Goal: Task Accomplishment & Management: Use online tool/utility

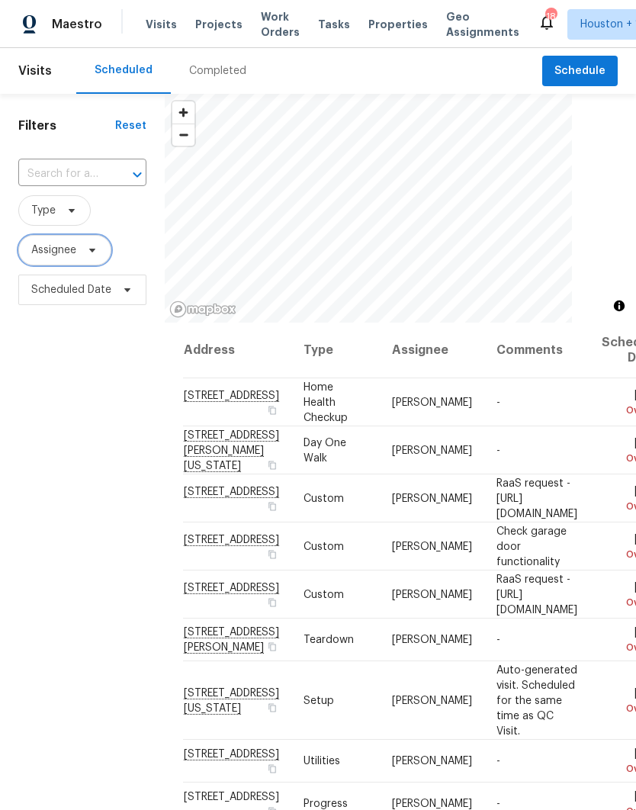
click at [36, 259] on span "Assignee" at bounding box center [64, 250] width 93 height 31
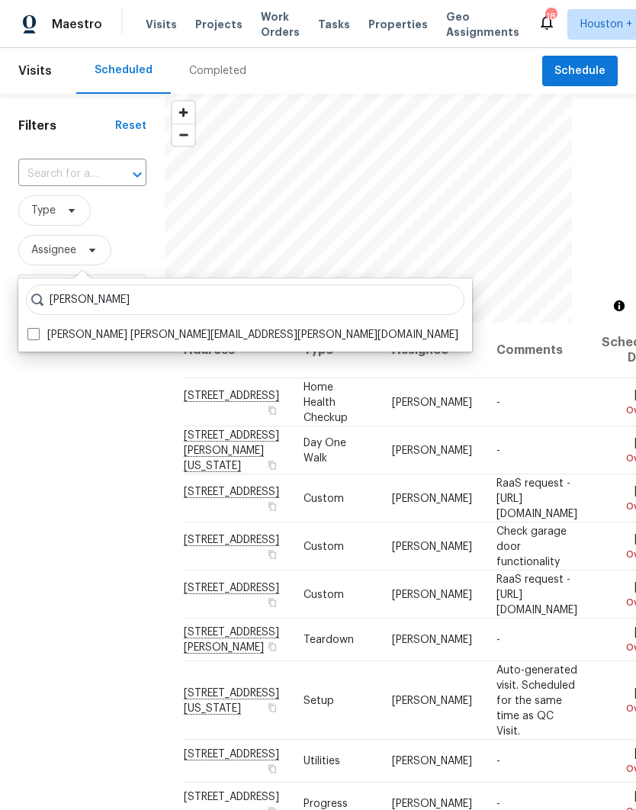
type input "Andy taylor"
click at [29, 334] on span at bounding box center [33, 334] width 12 height 12
click at [29, 334] on input "Andy Taylor andy.taylor@opendoor.com" at bounding box center [32, 332] width 10 height 10
checkbox input "true"
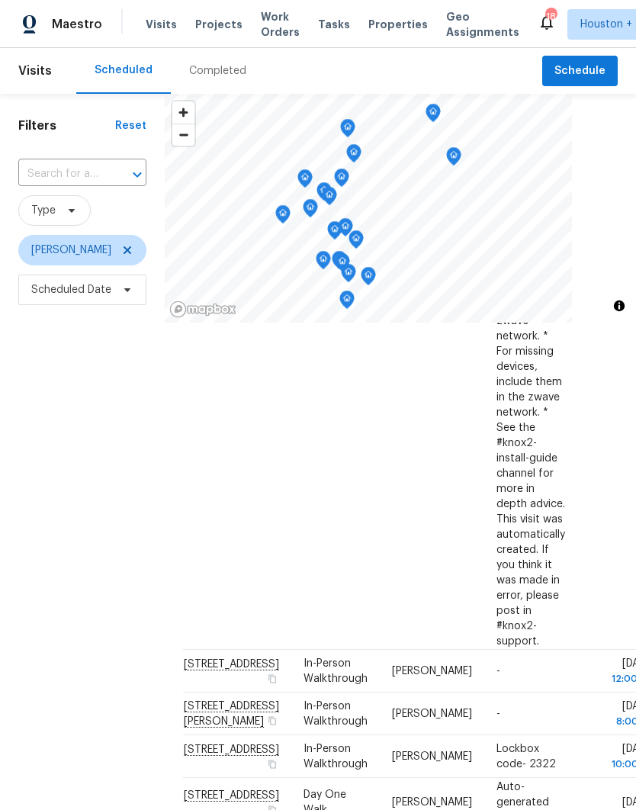
scroll to position [901, 0]
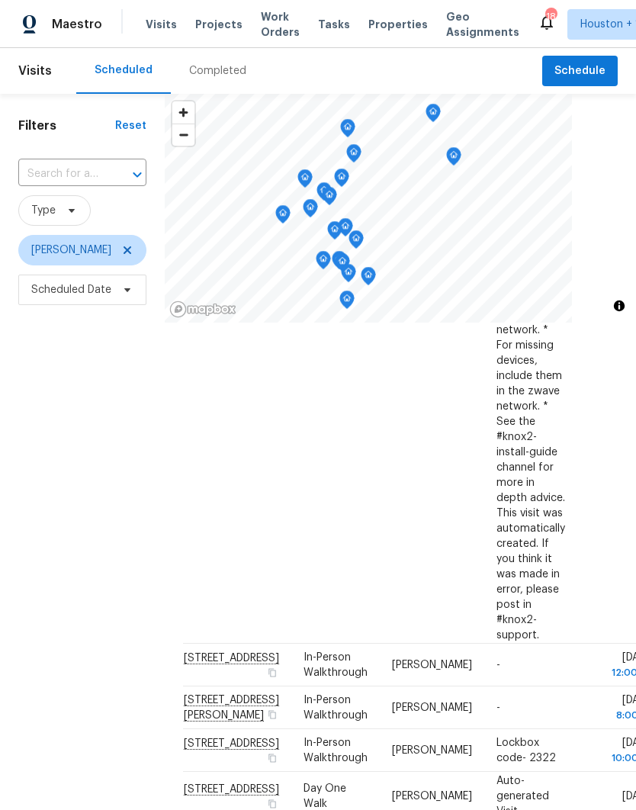
click at [72, 528] on div "Filters Reset ​ Type Andy Taylor Scheduled Date" at bounding box center [82, 532] width 165 height 877
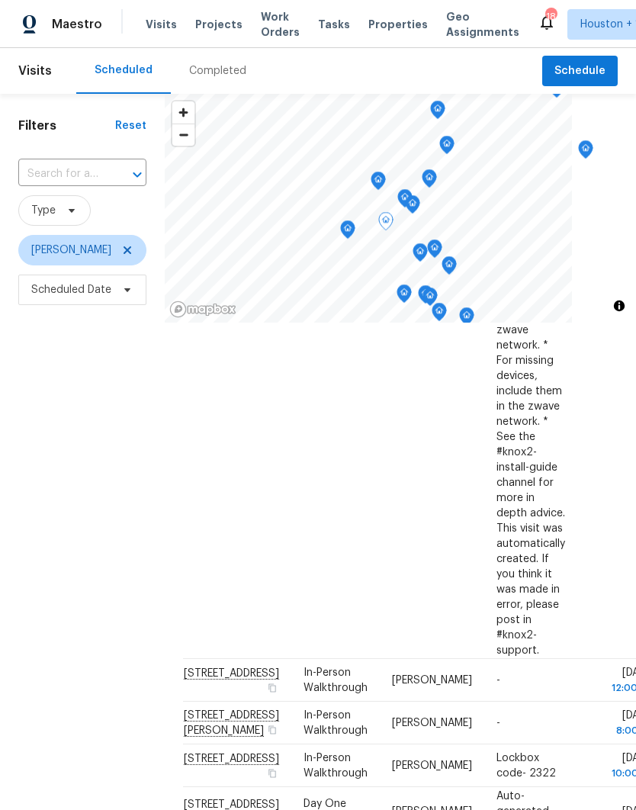
scroll to position [886, 0]
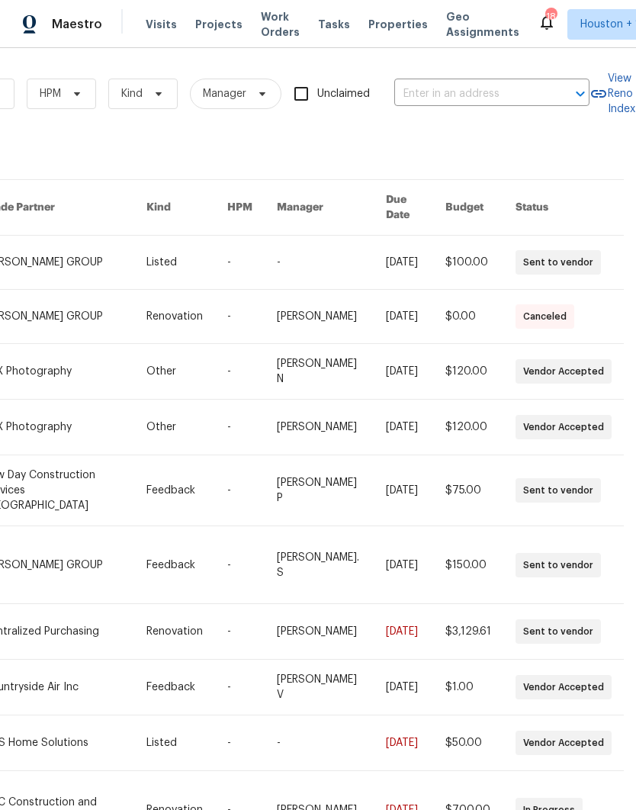
scroll to position [0, 251]
click at [470, 92] on input "text" at bounding box center [470, 94] width 153 height 24
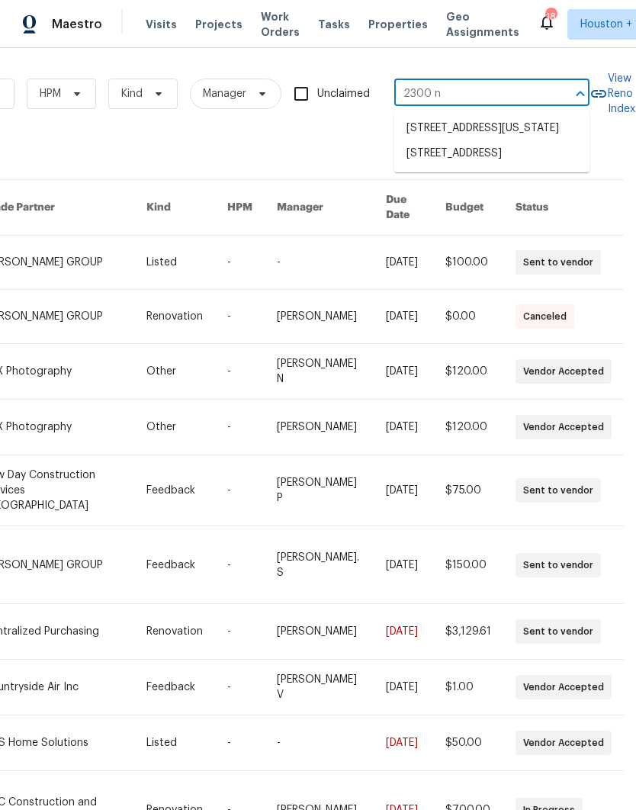
type input "2300 ne"
click at [500, 168] on li "[STREET_ADDRESS]" at bounding box center [491, 155] width 195 height 26
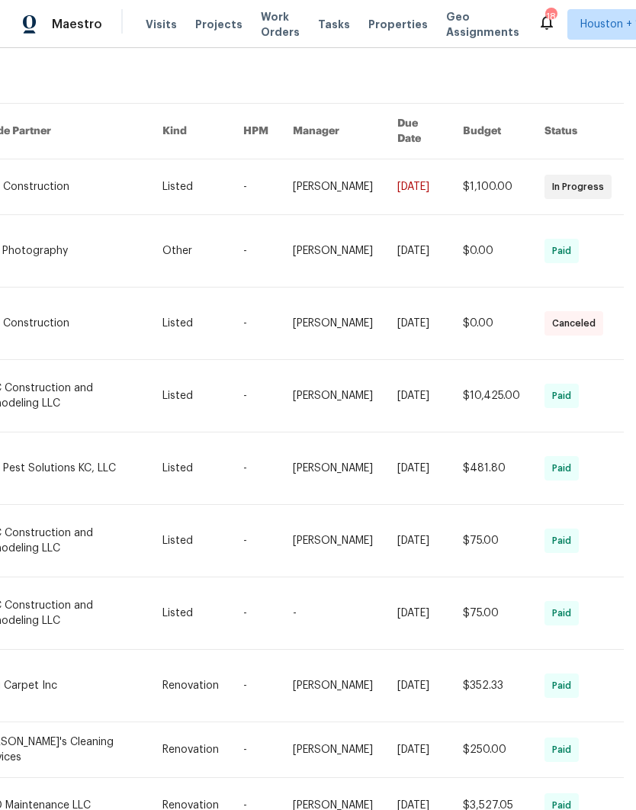
scroll to position [76, 251]
click at [43, 182] on link at bounding box center [70, 187] width 183 height 55
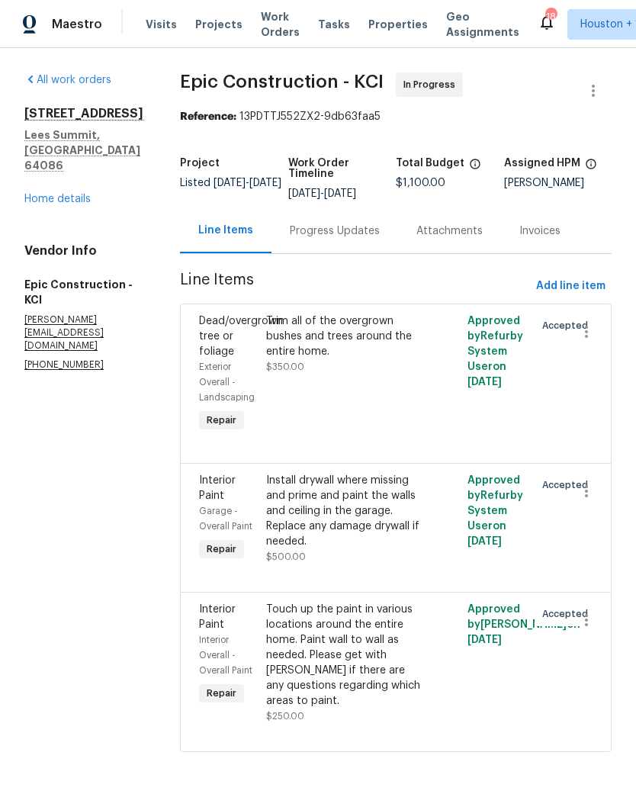
click at [290, 230] on div "Progress Updates" at bounding box center [335, 231] width 90 height 15
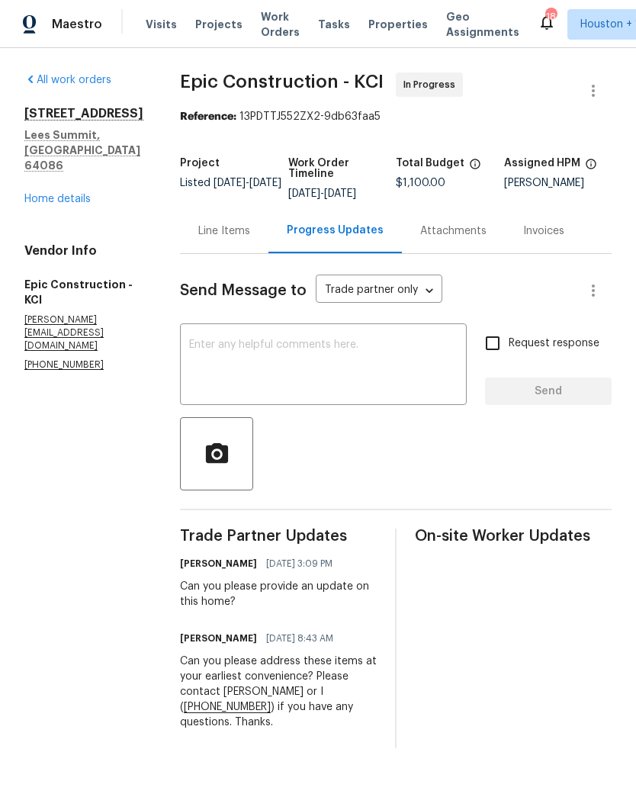
click at [206, 365] on textarea at bounding box center [323, 365] width 269 height 53
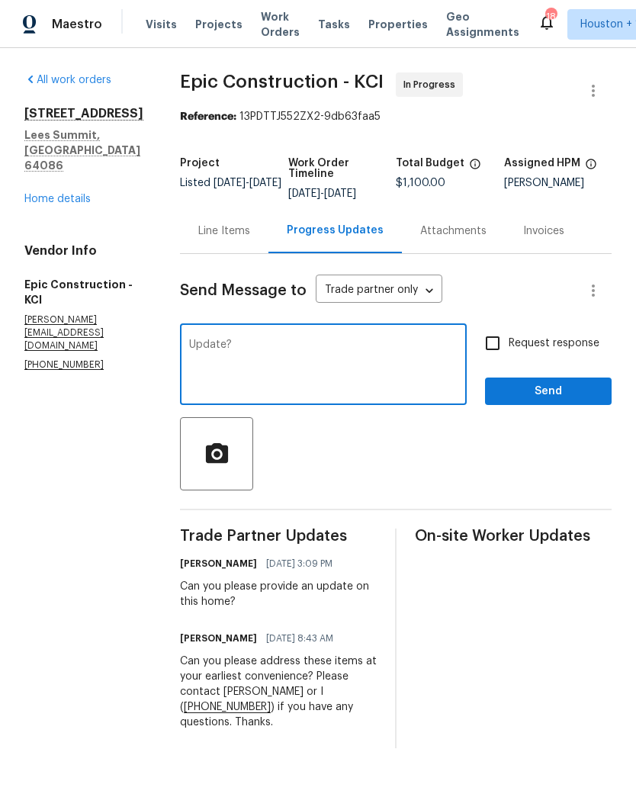
type textarea "Update?"
click at [501, 346] on input "Request response" at bounding box center [493, 343] width 32 height 32
checkbox input "true"
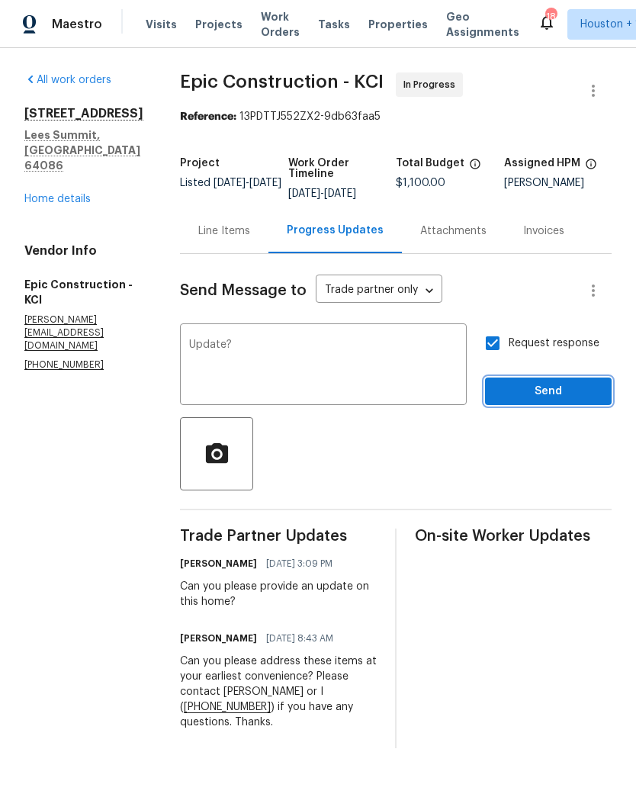
click at [558, 390] on span "Send" at bounding box center [548, 391] width 102 height 19
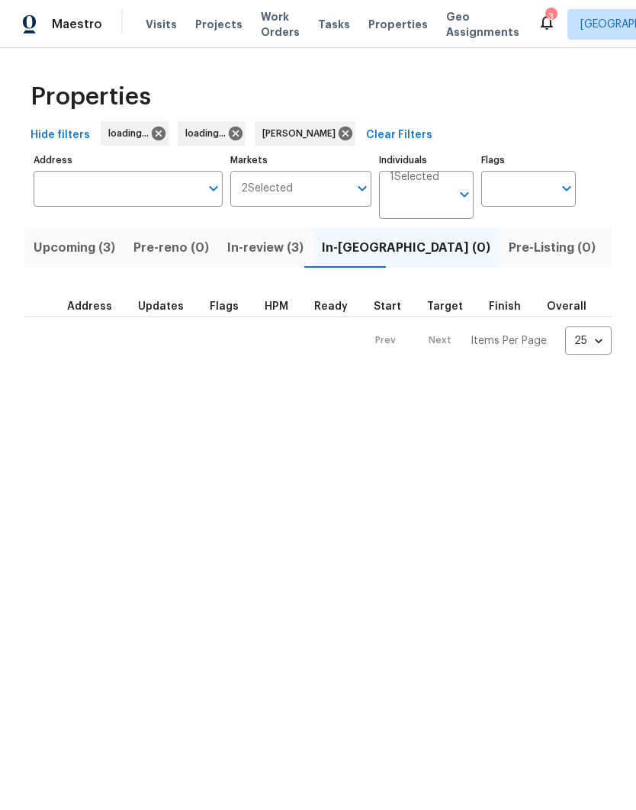
click at [49, 254] on span "Upcoming (3)" at bounding box center [75, 247] width 82 height 21
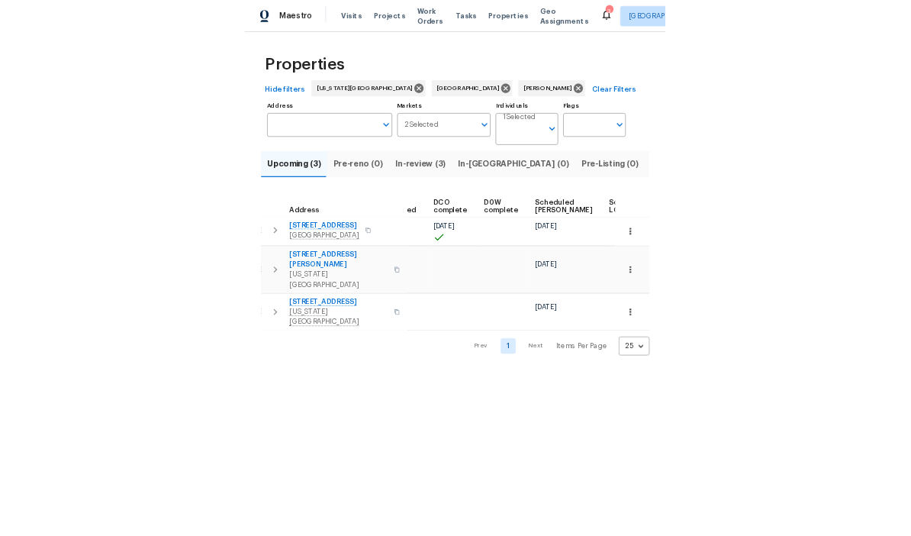
scroll to position [0, 349]
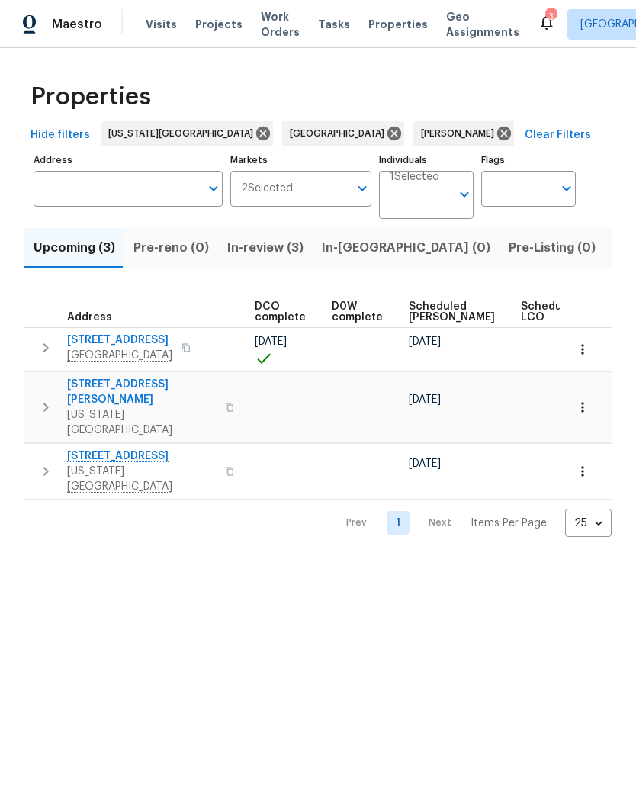
click at [587, 400] on icon "button" at bounding box center [582, 407] width 15 height 15
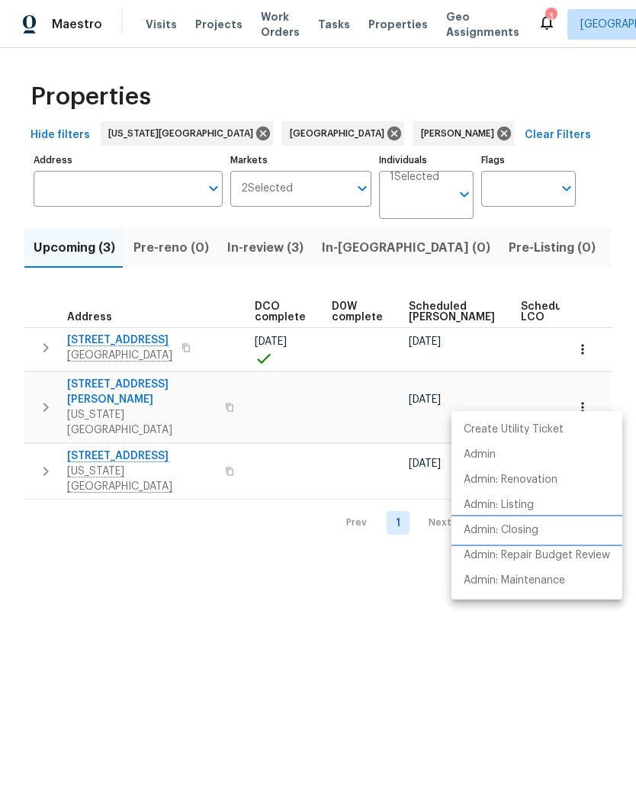
click at [529, 542] on li "Admin: Closing" at bounding box center [537, 530] width 171 height 25
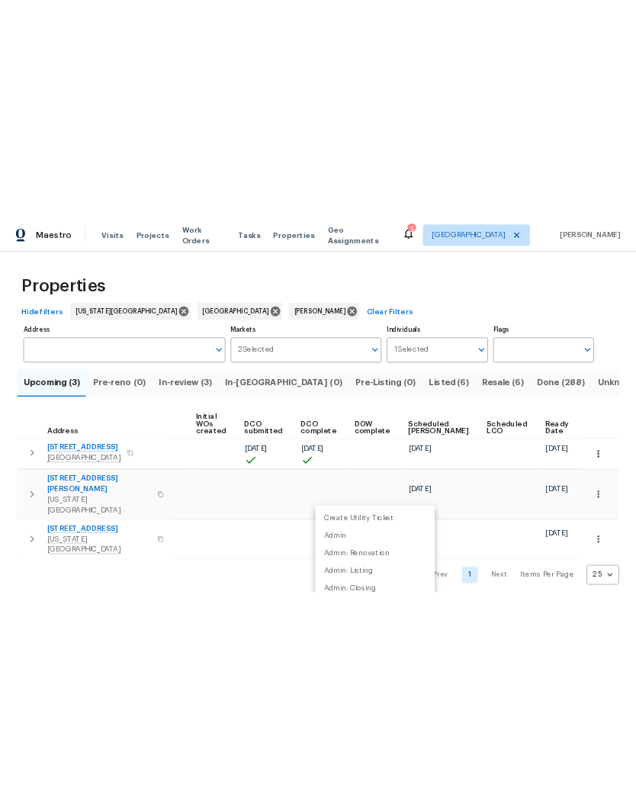
scroll to position [0, 124]
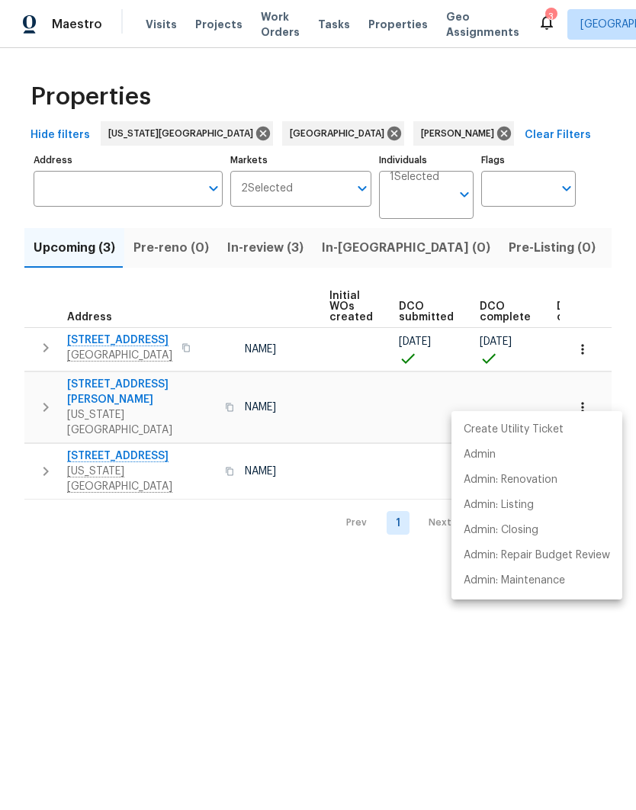
click at [92, 590] on div at bounding box center [318, 405] width 636 height 810
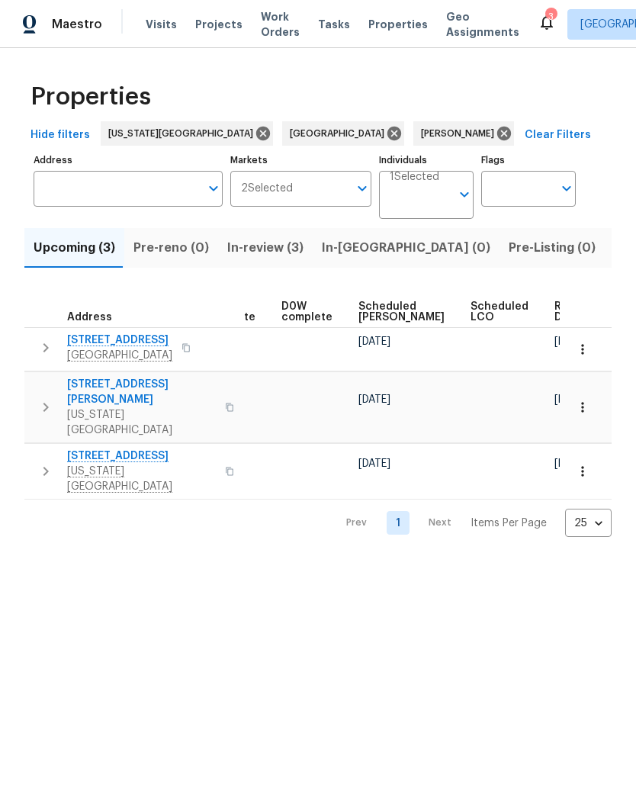
scroll to position [0, 398]
